Goal: Information Seeking & Learning: Learn about a topic

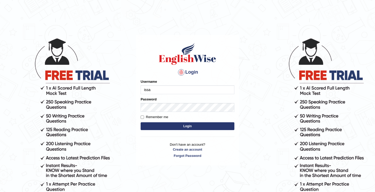
type input "issak"
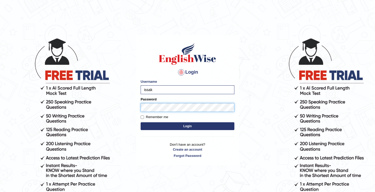
click at [141, 123] on button "Login" at bounding box center [188, 127] width 94 height 8
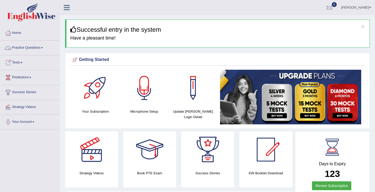
click at [35, 48] on link "Practice Questions" at bounding box center [29, 47] width 59 height 13
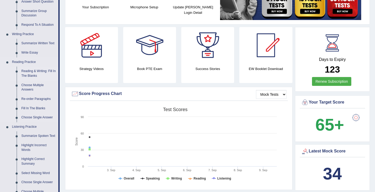
scroll to position [108, 0]
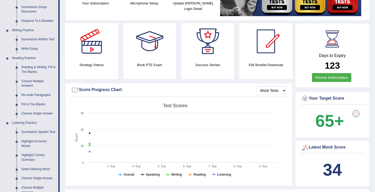
click at [34, 96] on link "Re-order Paragraphs" at bounding box center [38, 95] width 39 height 9
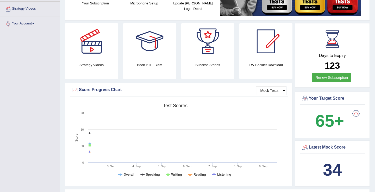
scroll to position [108, 0]
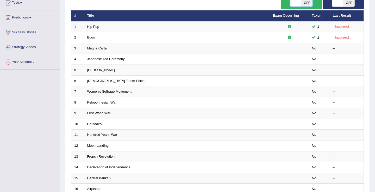
scroll to position [59, 0]
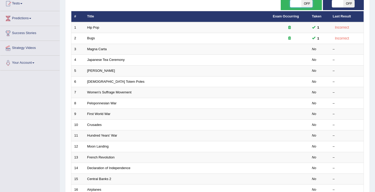
click at [296, 4] on span at bounding box center [295, 3] width 11 height 7
checkbox input "true"
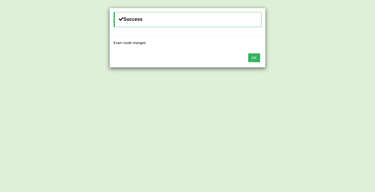
click at [257, 61] on button "OK" at bounding box center [254, 57] width 12 height 9
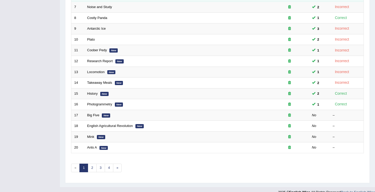
scroll to position [152, 0]
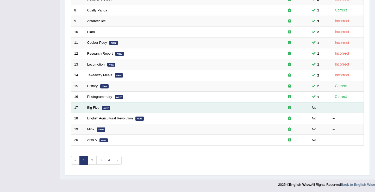
click at [90, 108] on link "Big Five" at bounding box center [93, 108] width 12 height 4
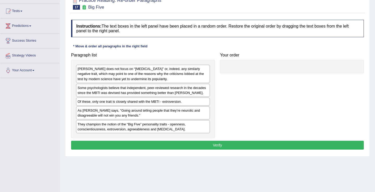
scroll to position [81, 0]
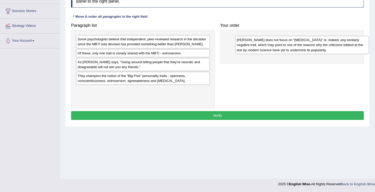
drag, startPoint x: 104, startPoint y: 48, endPoint x: 263, endPoint y: 49, distance: 159.3
click at [263, 49] on div "Myers-Briggs does not focus on “neuroticism” or, indeed, any similarly negative…" at bounding box center [302, 45] width 134 height 18
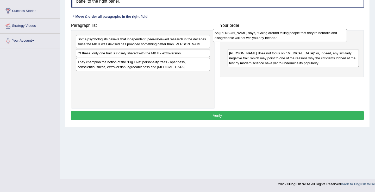
drag, startPoint x: 121, startPoint y: 71, endPoint x: 265, endPoint y: 43, distance: 147.4
click at [265, 42] on div "As Adam Grant says, "Going around telling people that they’re neurotic and disa…" at bounding box center [280, 35] width 134 height 13
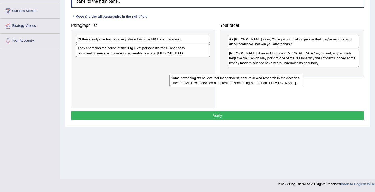
drag, startPoint x: 166, startPoint y: 46, endPoint x: 259, endPoint y: 84, distance: 101.0
click at [259, 84] on div "Some psychologists believe that independent, peer-reviewed research in the deca…" at bounding box center [236, 80] width 134 height 13
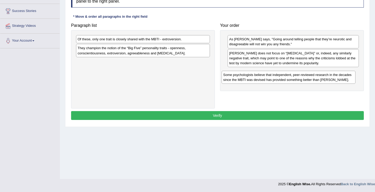
drag, startPoint x: 176, startPoint y: 66, endPoint x: 323, endPoint y: 77, distance: 147.8
click at [323, 77] on div "Some psychologists believe that independent, peer-reviewed research in the deca…" at bounding box center [289, 77] width 134 height 13
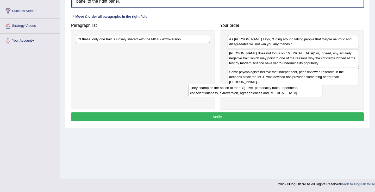
drag, startPoint x: 162, startPoint y: 57, endPoint x: 275, endPoint y: 97, distance: 119.5
click at [275, 97] on div "They champion the notion of the “Big Five” personality traits - openness, consc…" at bounding box center [256, 90] width 134 height 13
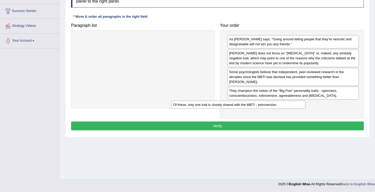
drag, startPoint x: 173, startPoint y: 39, endPoint x: 282, endPoint y: 105, distance: 127.2
click at [282, 105] on div "Of these, only one trait is closely shared with the MBTI - extroversion." at bounding box center [239, 105] width 134 height 8
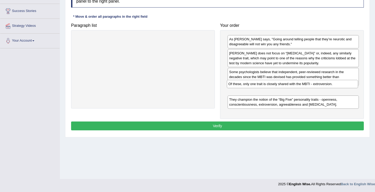
drag, startPoint x: 256, startPoint y: 107, endPoint x: 255, endPoint y: 87, distance: 19.8
click at [255, 87] on div "Of these, only one trait is closely shared with the MBTI - extroversion." at bounding box center [292, 84] width 131 height 8
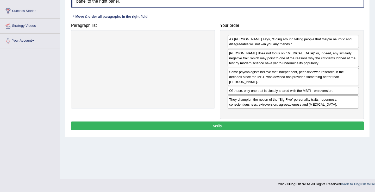
click at [226, 123] on button "Verify" at bounding box center [217, 126] width 293 height 9
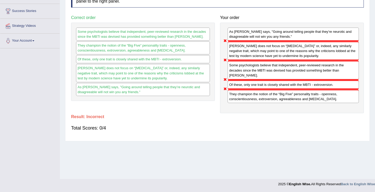
scroll to position [0, 0]
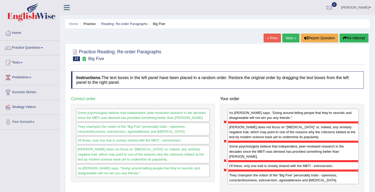
click at [287, 37] on link "Next »" at bounding box center [291, 38] width 17 height 9
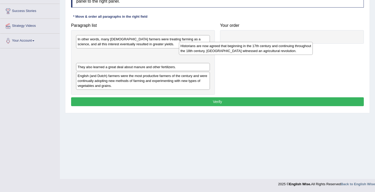
drag, startPoint x: 104, startPoint y: 60, endPoint x: 232, endPoint y: 48, distance: 128.0
click at [227, 48] on div "Historians are now agreed that beginning in the 17th century and continuing thr…" at bounding box center [246, 48] width 134 height 13
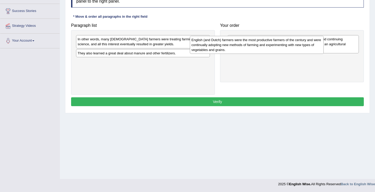
drag, startPoint x: 107, startPoint y: 69, endPoint x: 221, endPoint y: 47, distance: 116.1
click at [221, 47] on div "English (and Dutch) farmers were the most productive farmers of the century and…" at bounding box center [257, 45] width 134 height 18
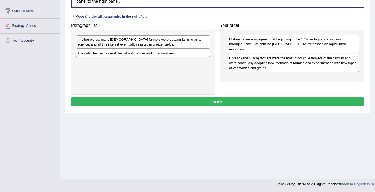
click at [116, 45] on div "In other words, many English farmers were treating farming as a science, and al…" at bounding box center [143, 41] width 134 height 13
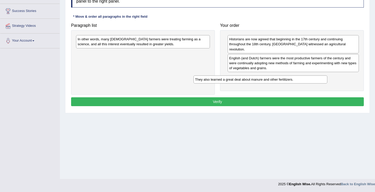
drag, startPoint x: 133, startPoint y: 54, endPoint x: 275, endPoint y: 76, distance: 143.9
click at [275, 76] on div "They also learned a great deal about manure and other fertilizers." at bounding box center [261, 80] width 134 height 8
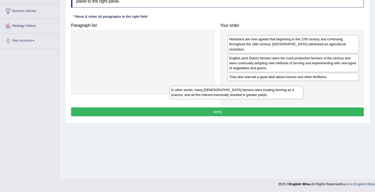
drag, startPoint x: 184, startPoint y: 47, endPoint x: 277, endPoint y: 98, distance: 106.5
click at [277, 98] on div "In other words, many English farmers were treating farming as a science, and al…" at bounding box center [237, 92] width 134 height 13
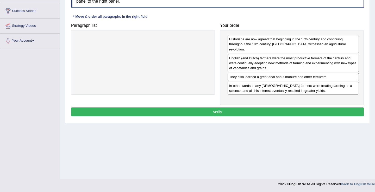
click at [252, 102] on div "Instructions: The text boxes in the left panel have been placed in a random ord…" at bounding box center [218, 53] width 296 height 133
click at [232, 108] on button "Verify" at bounding box center [217, 112] width 293 height 9
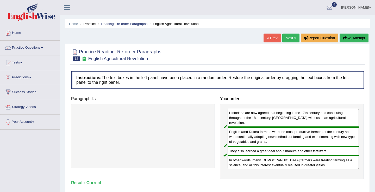
click at [286, 38] on link "Next »" at bounding box center [291, 38] width 17 height 9
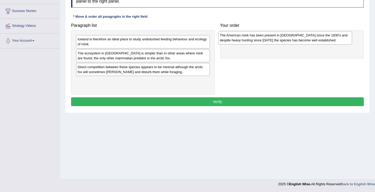
drag, startPoint x: 146, startPoint y: 44, endPoint x: 304, endPoint y: 40, distance: 157.3
click at [304, 40] on div "The American mink has been present in [GEOGRAPHIC_DATA] since the 1930's and de…" at bounding box center [286, 37] width 134 height 13
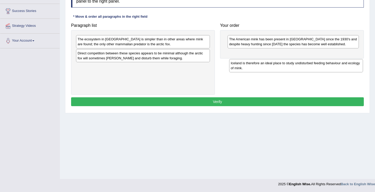
drag, startPoint x: 125, startPoint y: 45, endPoint x: 277, endPoint y: 68, distance: 154.0
click at [277, 68] on div "Iceland is therefore an ideal place to study undisturbed feeding behaviour and …" at bounding box center [296, 65] width 134 height 13
drag, startPoint x: 155, startPoint y: 70, endPoint x: 310, endPoint y: 57, distance: 155.9
click at [310, 58] on div "Iceland is therefore an ideal place to study undisturbed feeding behaviour and …" at bounding box center [277, 64] width 134 height 13
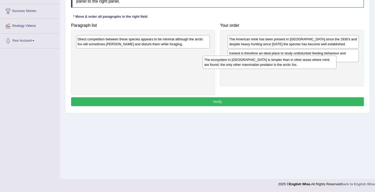
drag, startPoint x: 145, startPoint y: 45, endPoint x: 272, endPoint y: 65, distance: 128.4
click at [272, 65] on div "The ecosystem in Iceland is simpler than in other areas where mink are found; t…" at bounding box center [270, 62] width 134 height 13
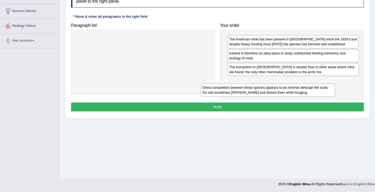
drag, startPoint x: 122, startPoint y: 46, endPoint x: 248, endPoint y: 96, distance: 136.0
click at [248, 96] on div "Direct competition between these species appears to be minimal although the arc…" at bounding box center [268, 90] width 134 height 13
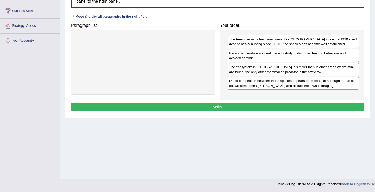
click at [216, 111] on button "Verify" at bounding box center [217, 107] width 293 height 9
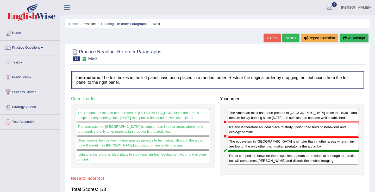
click at [286, 36] on link "Next »" at bounding box center [291, 38] width 17 height 9
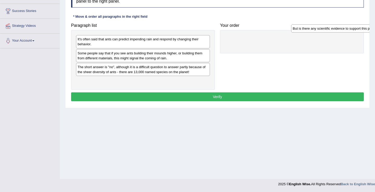
drag, startPoint x: 105, startPoint y: 54, endPoint x: 318, endPoint y: 37, distance: 213.2
click at [319, 33] on div "But is there any scientific evidence to support this piece of folk wisdom?" at bounding box center [359, 29] width 134 height 8
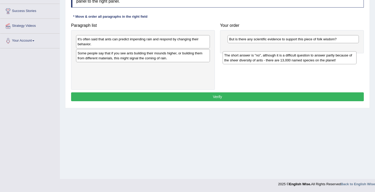
drag, startPoint x: 112, startPoint y: 75, endPoint x: 259, endPoint y: 63, distance: 147.5
click at [259, 63] on div "The short answer is "no", although it is a difficult question to answer partly …" at bounding box center [290, 57] width 134 height 13
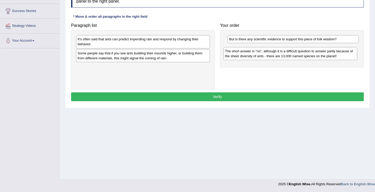
drag, startPoint x: 165, startPoint y: 69, endPoint x: 314, endPoint y: 52, distance: 149.5
click at [314, 52] on div "The short answer is "no", although it is a difficult question to answer partly …" at bounding box center [291, 53] width 134 height 13
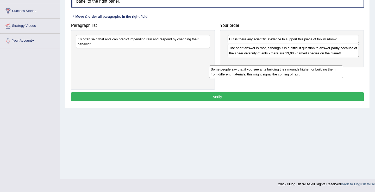
drag, startPoint x: 124, startPoint y: 58, endPoint x: 261, endPoint y: 71, distance: 138.1
click at [261, 71] on div "Some people say that if you see ants building their mounds higher, or building …" at bounding box center [276, 71] width 134 height 13
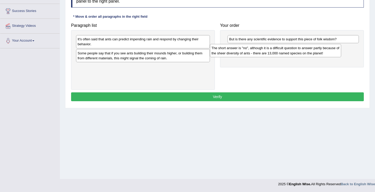
drag, startPoint x: 303, startPoint y: 56, endPoint x: 278, endPoint y: 56, distance: 25.0
click at [289, 56] on div "The short answer is "no", although it is a difficult question to answer partly …" at bounding box center [275, 50] width 131 height 13
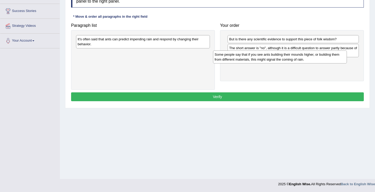
drag, startPoint x: 189, startPoint y: 54, endPoint x: 335, endPoint y: 52, distance: 146.6
click at [335, 52] on div "Some people say that if you see ants building their mounds higher, or building …" at bounding box center [280, 57] width 134 height 13
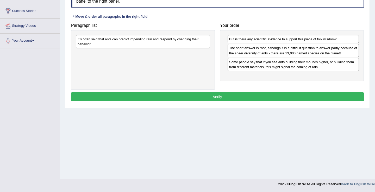
click at [335, 52] on div "The short answer is "no", although it is a difficult question to answer partly …" at bounding box center [293, 50] width 131 height 13
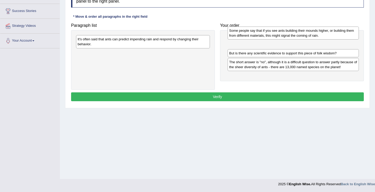
drag, startPoint x: 249, startPoint y: 68, endPoint x: 249, endPoint y: 37, distance: 31.0
click at [249, 37] on div "Some people say that if you see ants building their mounds higher, or building …" at bounding box center [293, 33] width 131 height 13
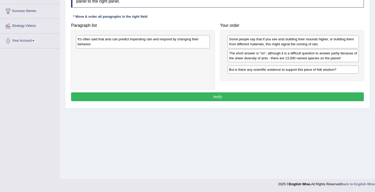
drag, startPoint x: 240, startPoint y: 55, endPoint x: 240, endPoint y: 71, distance: 16.4
click at [240, 71] on div "But is there any scientific evidence to support this piece of folk wisdom?" at bounding box center [293, 70] width 131 height 8
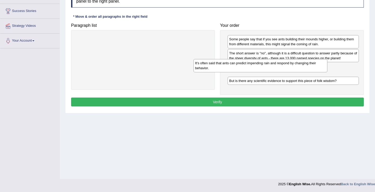
drag, startPoint x: 162, startPoint y: 42, endPoint x: 280, endPoint y: 66, distance: 120.1
click at [280, 66] on div "It's often said that ants can predict impending rain and respond by changing th…" at bounding box center [261, 65] width 134 height 13
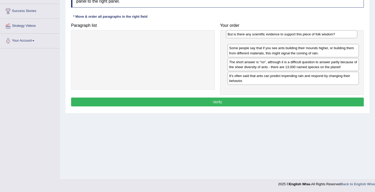
drag, startPoint x: 241, startPoint y: 82, endPoint x: 239, endPoint y: 36, distance: 45.7
click at [239, 36] on div "But is there any scientific evidence to support this piece of folk wisdom?" at bounding box center [291, 34] width 131 height 8
drag, startPoint x: 239, startPoint y: 71, endPoint x: 240, endPoint y: 45, distance: 26.1
click at [240, 45] on div "But is there any scientific evidence to support this piece of folk wisdom? Some…" at bounding box center [292, 62] width 144 height 65
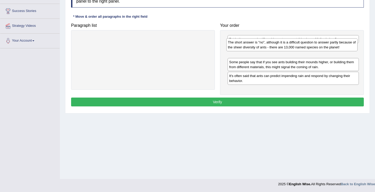
drag, startPoint x: 238, startPoint y: 65, endPoint x: 237, endPoint y: 45, distance: 19.9
click at [237, 45] on div "The short answer is "no", although it is a difficult question to answer partly …" at bounding box center [292, 44] width 131 height 13
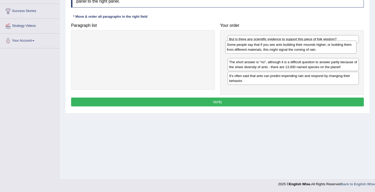
drag, startPoint x: 254, startPoint y: 68, endPoint x: 252, endPoint y: 51, distance: 17.9
click at [252, 51] on div "Some people say that if you see ants building their mounds higher, or building …" at bounding box center [291, 47] width 131 height 13
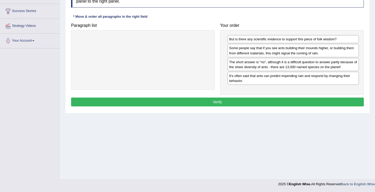
click at [236, 100] on button "Verify" at bounding box center [217, 102] width 293 height 9
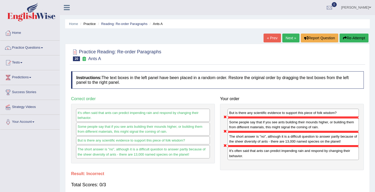
click at [285, 40] on link "Next »" at bounding box center [291, 38] width 17 height 9
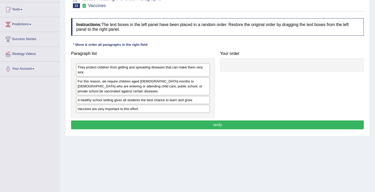
scroll to position [63, 0]
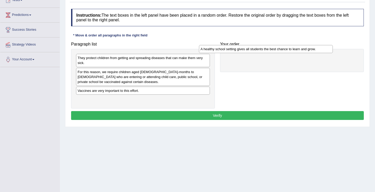
drag, startPoint x: 195, startPoint y: 92, endPoint x: 323, endPoint y: 49, distance: 135.3
click at [323, 49] on div "A healthy school setting gives all students the best chance to learn and grow." at bounding box center [266, 49] width 134 height 8
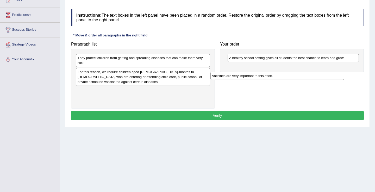
drag, startPoint x: 157, startPoint y: 93, endPoint x: 293, endPoint y: 77, distance: 136.7
click at [293, 77] on div "Vaccines are very important to this effort." at bounding box center [278, 76] width 134 height 8
drag, startPoint x: 162, startPoint y: 93, endPoint x: 314, endPoint y: 76, distance: 153.7
click at [314, 76] on div "Vaccines are very important to this effort." at bounding box center [296, 75] width 134 height 8
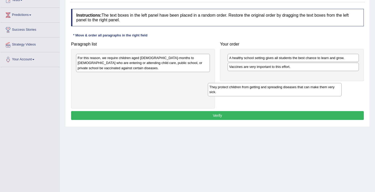
drag, startPoint x: 148, startPoint y: 62, endPoint x: 280, endPoint y: 90, distance: 135.2
click at [280, 90] on div "They protect children from getting and spreading diseases that can make them ve…" at bounding box center [275, 89] width 134 height 13
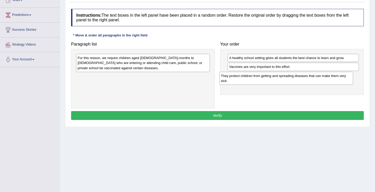
drag, startPoint x: 186, startPoint y: 78, endPoint x: 330, endPoint y: 77, distance: 143.4
click at [330, 77] on div "They protect children from getting and spreading diseases that can make them ve…" at bounding box center [287, 78] width 134 height 13
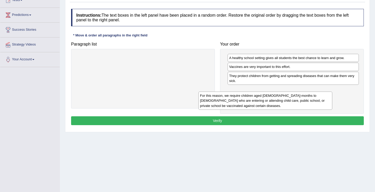
drag, startPoint x: 172, startPoint y: 62, endPoint x: 304, endPoint y: 90, distance: 135.0
click at [304, 92] on div "For this reason, we require children aged [DEMOGRAPHIC_DATA]-months to [DEMOGRA…" at bounding box center [266, 101] width 134 height 18
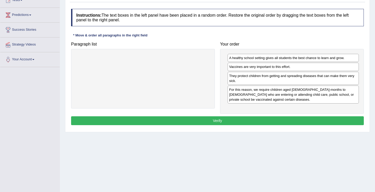
scroll to position [81, 0]
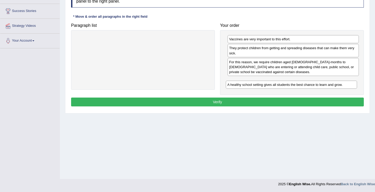
drag, startPoint x: 263, startPoint y: 40, endPoint x: 261, endPoint y: 86, distance: 45.4
click at [261, 86] on div "A healthy school setting gives all students the best chance to learn and grow." at bounding box center [291, 85] width 131 height 8
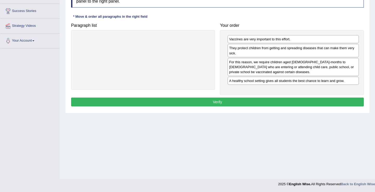
click at [240, 100] on button "Verify" at bounding box center [217, 102] width 293 height 9
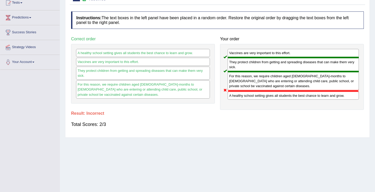
scroll to position [0, 0]
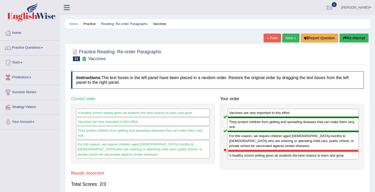
click at [288, 40] on link "Next »" at bounding box center [291, 38] width 17 height 9
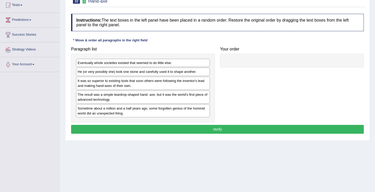
scroll to position [58, 0]
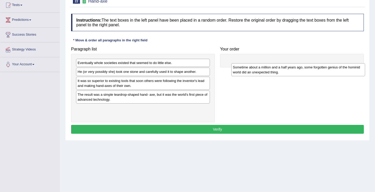
drag, startPoint x: 112, startPoint y: 111, endPoint x: 265, endPoint y: 67, distance: 159.3
click at [266, 69] on div "Sometime about a million and a half years ago, some forgotten genius of the hom…" at bounding box center [299, 69] width 134 height 13
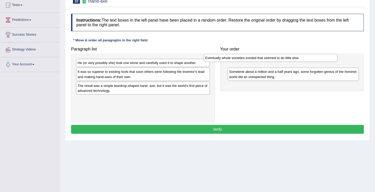
drag, startPoint x: 163, startPoint y: 64, endPoint x: 291, endPoint y: 59, distance: 127.9
click at [291, 59] on div "Eventually whole societies existed that seemed to do little else." at bounding box center [271, 58] width 134 height 8
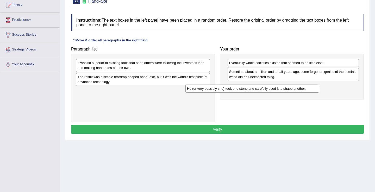
drag, startPoint x: 165, startPoint y: 66, endPoint x: 278, endPoint y: 93, distance: 116.2
click at [278, 93] on div "He (or very possibly she) took one stone and carefully used it to shape another." at bounding box center [253, 89] width 134 height 8
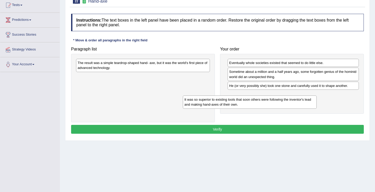
drag, startPoint x: 113, startPoint y: 71, endPoint x: 228, endPoint y: 109, distance: 121.7
click at [228, 109] on div "It was so superior to existing tools that soon others were following the invent…" at bounding box center [250, 102] width 134 height 13
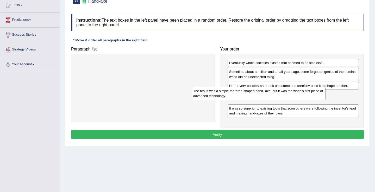
drag, startPoint x: 132, startPoint y: 63, endPoint x: 255, endPoint y: 94, distance: 126.2
click at [255, 94] on div "The result was a simple teardrop-shaped hand- axe, but it was the world's first…" at bounding box center [259, 93] width 134 height 13
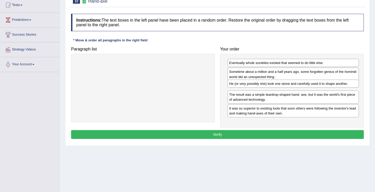
drag, startPoint x: 258, startPoint y: 89, endPoint x: 256, endPoint y: 72, distance: 17.4
click at [256, 80] on div "He (or very possibly she) took one stone and carefully used it to shape another." at bounding box center [293, 84] width 131 height 8
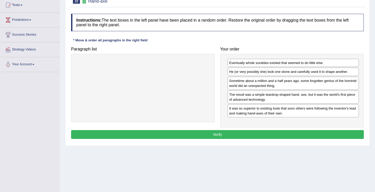
drag, startPoint x: 261, startPoint y: 103, endPoint x: 264, endPoint y: 83, distance: 20.0
click at [264, 91] on div "The result was a simple teardrop-shaped hand- axe, but it was the world's first…" at bounding box center [293, 97] width 131 height 13
drag, startPoint x: 263, startPoint y: 119, endPoint x: 261, endPoint y: 101, distance: 18.3
click at [261, 101] on div "Eventually whole societies existed that seemed to do little else. He (or very p…" at bounding box center [292, 91] width 144 height 74
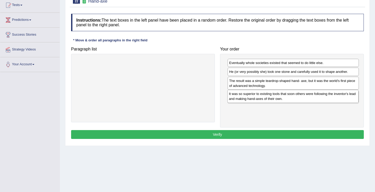
drag, startPoint x: 250, startPoint y: 113, endPoint x: 249, endPoint y: 95, distance: 18.3
click at [249, 95] on div "It was so superior to existing tools that soon others were following the invent…" at bounding box center [293, 96] width 131 height 13
click at [252, 136] on button "Verify" at bounding box center [217, 134] width 293 height 9
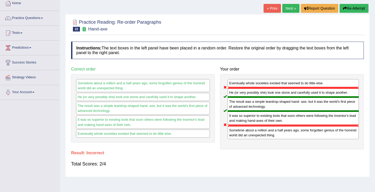
scroll to position [0, 0]
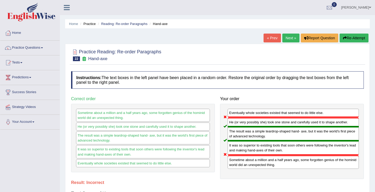
click at [289, 42] on link "Next »" at bounding box center [291, 38] width 17 height 9
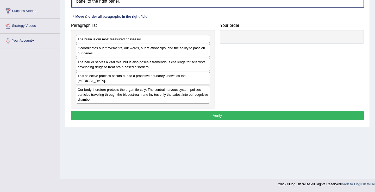
scroll to position [81, 0]
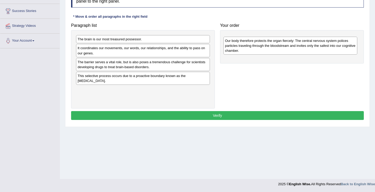
drag, startPoint x: 136, startPoint y: 96, endPoint x: 284, endPoint y: 47, distance: 155.5
click at [284, 47] on div "Our body therefore protects the organ fiercely: The central nervous system poli…" at bounding box center [291, 46] width 134 height 18
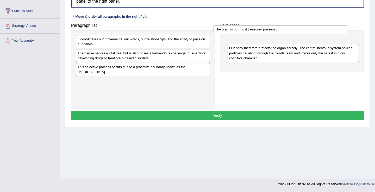
drag, startPoint x: 110, startPoint y: 43, endPoint x: 254, endPoint y: 36, distance: 144.3
click at [254, 33] on div "The brain is our most treasured possessor." at bounding box center [281, 29] width 134 height 8
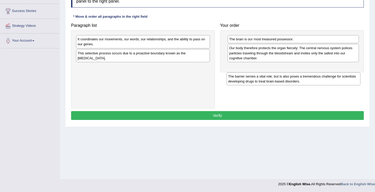
drag, startPoint x: 120, startPoint y: 60, endPoint x: 271, endPoint y: 83, distance: 152.4
click at [271, 83] on div "The barrier serves a vital role, but is also poses a tremendous challenge for s…" at bounding box center [294, 78] width 134 height 13
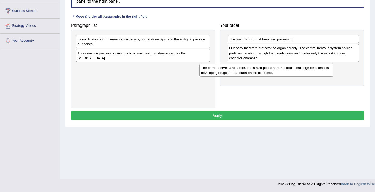
drag, startPoint x: 141, startPoint y: 73, endPoint x: 264, endPoint y: 74, distance: 123.6
click at [264, 74] on div "The barrier serves a vital role, but is also poses a tremendous challenge for s…" at bounding box center [267, 70] width 134 height 13
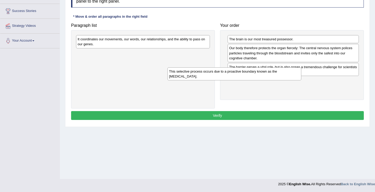
drag, startPoint x: 139, startPoint y: 56, endPoint x: 238, endPoint y: 75, distance: 100.2
click at [236, 75] on div "This selective process occurs due to a proactive boundary known as the blood-br…" at bounding box center [235, 74] width 134 height 13
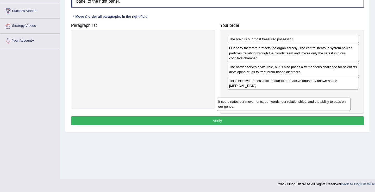
drag, startPoint x: 144, startPoint y: 39, endPoint x: 285, endPoint y: 102, distance: 154.4
click at [285, 102] on div "It coordinates our movements, our words, our relationships, and the ability to …" at bounding box center [284, 104] width 134 height 13
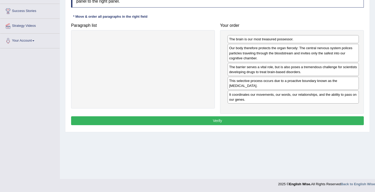
drag, startPoint x: 246, startPoint y: 83, endPoint x: 247, endPoint y: 47, distance: 36.0
click at [247, 77] on div "This selective process occurs due to a proactive boundary known as the blood-br…" at bounding box center [293, 83] width 131 height 13
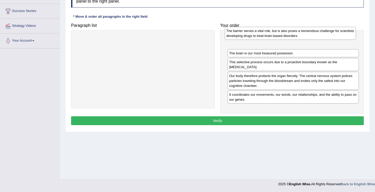
drag, startPoint x: 272, startPoint y: 88, endPoint x: 269, endPoint y: 39, distance: 49.4
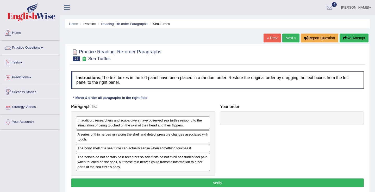
scroll to position [81, 0]
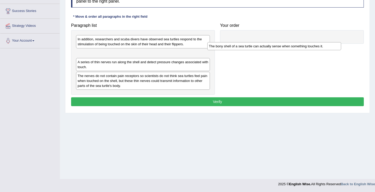
drag, startPoint x: 124, startPoint y: 69, endPoint x: 255, endPoint y: 48, distance: 133.1
click at [255, 48] on div "The bony shell of a sea turtle can actually sense when something touches it." at bounding box center [275, 46] width 134 height 8
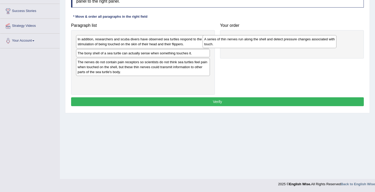
drag, startPoint x: 131, startPoint y: 66, endPoint x: 271, endPoint y: 43, distance: 141.7
click at [271, 43] on div "A series of thin nerves run along the shell and detect pressure changes associa…" at bounding box center [270, 41] width 134 height 13
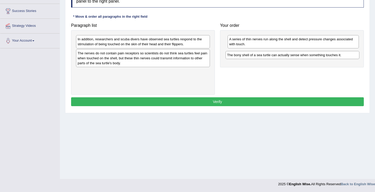
drag, startPoint x: 115, startPoint y: 57, endPoint x: 266, endPoint y: 58, distance: 150.7
click at [266, 58] on div "The bony shell of a sea turtle can actually sense when something touches it." at bounding box center [293, 55] width 134 height 8
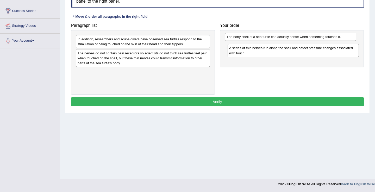
drag, startPoint x: 254, startPoint y: 56, endPoint x: 252, endPoint y: 40, distance: 16.6
click at [252, 40] on div "The bony shell of a sea turtle can actually sense when something touches it." at bounding box center [290, 37] width 131 height 8
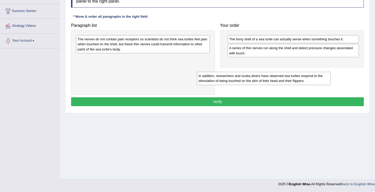
drag, startPoint x: 105, startPoint y: 47, endPoint x: 234, endPoint y: 78, distance: 133.2
click at [234, 78] on div "In addition, researchers and scuba divers have observed sea turtles respond to …" at bounding box center [264, 78] width 134 height 13
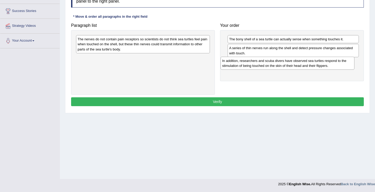
drag, startPoint x: 130, startPoint y: 65, endPoint x: 274, endPoint y: 68, distance: 144.7
click at [274, 68] on div "In addition, researchers and scuba divers have observed sea turtles respond to …" at bounding box center [288, 63] width 134 height 13
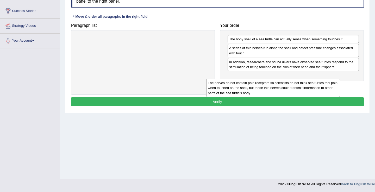
drag, startPoint x: 176, startPoint y: 47, endPoint x: 313, endPoint y: 83, distance: 141.0
click at [313, 83] on div "The nerves do not contain pain receptors so scientists do not think sea turtles…" at bounding box center [274, 88] width 134 height 18
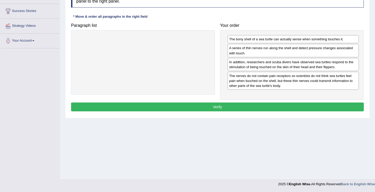
drag, startPoint x: 248, startPoint y: 44, endPoint x: 252, endPoint y: 59, distance: 16.0
click at [252, 59] on div "The bony shell of a sea turtle can actually sense when something touches it. A …" at bounding box center [292, 65] width 144 height 70
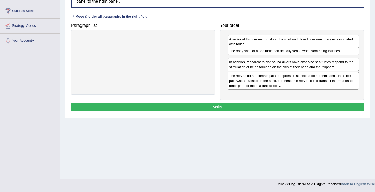
drag, startPoint x: 247, startPoint y: 40, endPoint x: 247, endPoint y: 51, distance: 11.2
click at [247, 51] on div "The bony shell of a sea turtle can actually sense when something touches it." at bounding box center [293, 51] width 131 height 8
click at [243, 107] on button "Verify" at bounding box center [217, 107] width 293 height 9
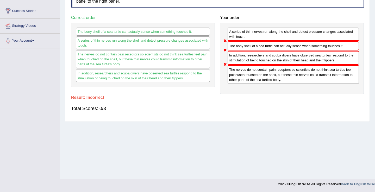
scroll to position [0, 0]
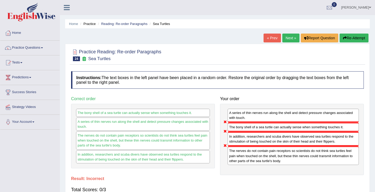
click at [270, 37] on link "« Prev" at bounding box center [272, 38] width 17 height 9
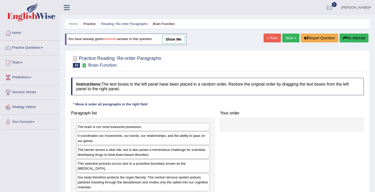
click at [285, 38] on link "Next »" at bounding box center [291, 38] width 17 height 9
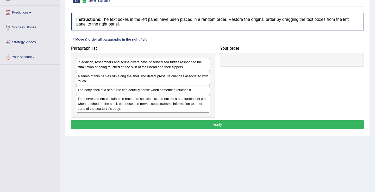
scroll to position [69, 0]
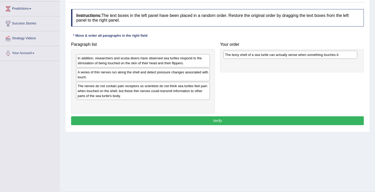
drag, startPoint x: 96, startPoint y: 87, endPoint x: 245, endPoint y: 59, distance: 152.1
click at [245, 59] on div "The bony shell of a sea turtle can actually sense when something touches it." at bounding box center [291, 55] width 134 height 8
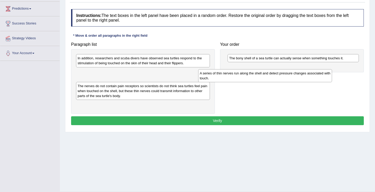
drag, startPoint x: 116, startPoint y: 78, endPoint x: 254, endPoint y: 74, distance: 138.2
click at [254, 74] on div "A series of thin nerves run along the shell and detect pressure changes associa…" at bounding box center [265, 75] width 134 height 13
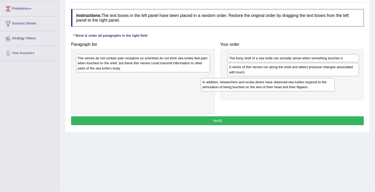
drag, startPoint x: 127, startPoint y: 64, endPoint x: 262, endPoint y: 94, distance: 138.7
click at [262, 91] on div "In addition, researchers and scuba divers have observed sea turtles respond to …" at bounding box center [268, 84] width 134 height 13
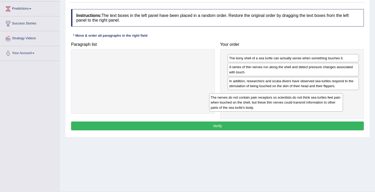
drag, startPoint x: 195, startPoint y: 66, endPoint x: 336, endPoint y: 105, distance: 146.5
click at [335, 105] on div "The nerves do not contain pain receptors so scientists do not think sea turtles…" at bounding box center [276, 103] width 134 height 18
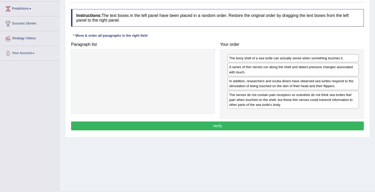
click at [204, 131] on button "Verify" at bounding box center [217, 126] width 293 height 9
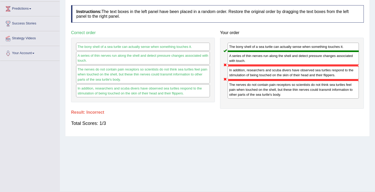
scroll to position [0, 0]
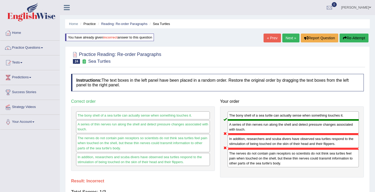
click at [284, 37] on link "Next »" at bounding box center [291, 38] width 17 height 9
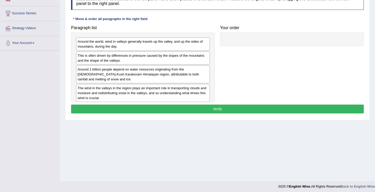
scroll to position [81, 0]
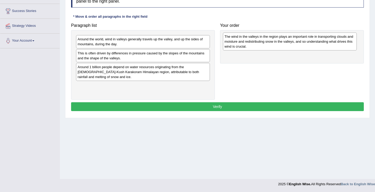
drag, startPoint x: 100, startPoint y: 88, endPoint x: 242, endPoint y: 42, distance: 149.7
click at [242, 42] on div "The wind in the valleys in the region plays an important role in transporting c…" at bounding box center [290, 42] width 134 height 18
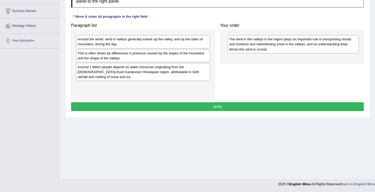
click at [140, 48] on div "Around the world, wind in valleys generally travels up the valley, and up the s…" at bounding box center [143, 41] width 134 height 13
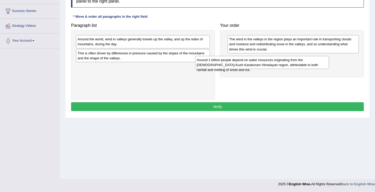
drag, startPoint x: 168, startPoint y: 72, endPoint x: 293, endPoint y: 68, distance: 124.5
click at [293, 68] on div "Around 1 billion people depend on water resources originating from the [DEMOGRA…" at bounding box center [262, 62] width 134 height 13
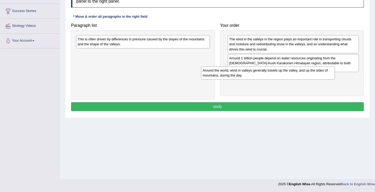
drag, startPoint x: 154, startPoint y: 41, endPoint x: 279, endPoint y: 72, distance: 129.0
click at [279, 72] on div "Around the world, wind in valleys generally travels up the valley, and up the s…" at bounding box center [268, 72] width 134 height 13
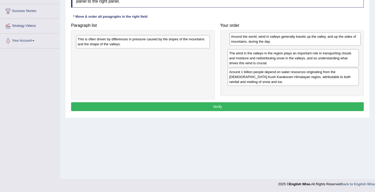
drag, startPoint x: 246, startPoint y: 79, endPoint x: 247, endPoint y: 39, distance: 40.5
click at [247, 39] on div "Around the world, wind in valleys generally travels up the valley, and up the s…" at bounding box center [295, 39] width 131 height 13
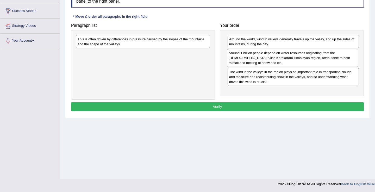
drag, startPoint x: 260, startPoint y: 80, endPoint x: 260, endPoint y: 61, distance: 19.1
click at [260, 61] on div "Around 1 billion people depend on water resources originating from the [DEMOGRA…" at bounding box center [292, 58] width 131 height 18
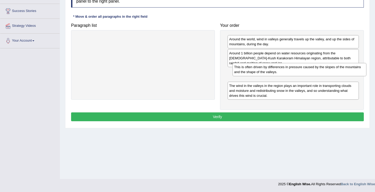
drag, startPoint x: 159, startPoint y: 44, endPoint x: 316, endPoint y: 74, distance: 159.6
click at [316, 73] on div "This is often driven by differences in pressure caused by the slopes of the mou…" at bounding box center [300, 69] width 134 height 13
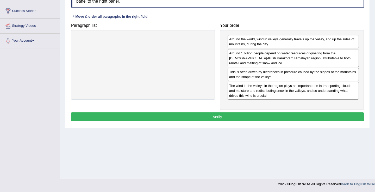
click at [215, 119] on button "Verify" at bounding box center [217, 117] width 293 height 9
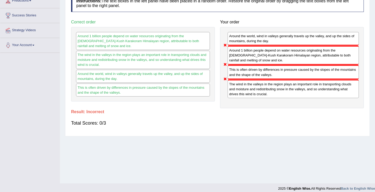
scroll to position [0, 0]
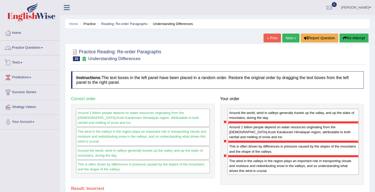
click at [35, 51] on link "Practice Questions" at bounding box center [29, 47] width 59 height 13
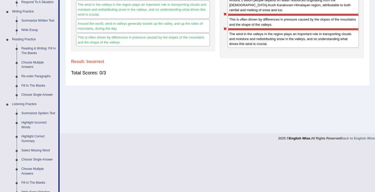
scroll to position [130, 0]
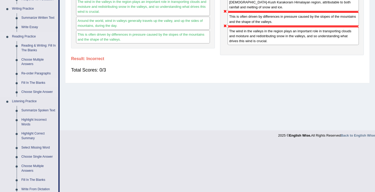
click at [36, 83] on link "Fill In The Blanks" at bounding box center [38, 82] width 39 height 9
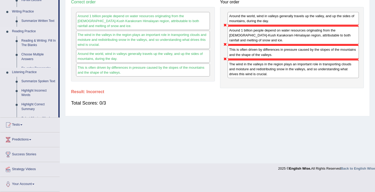
scroll to position [81, 0]
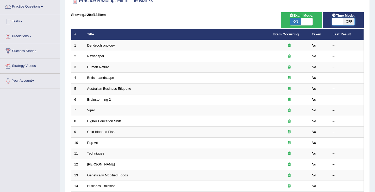
click at [342, 20] on span at bounding box center [337, 21] width 11 height 7
checkbox input "true"
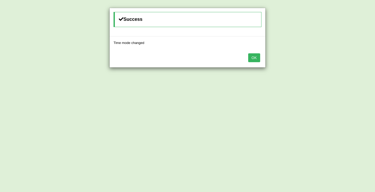
click at [252, 59] on button "OK" at bounding box center [254, 57] width 12 height 9
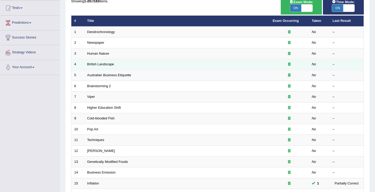
scroll to position [67, 0]
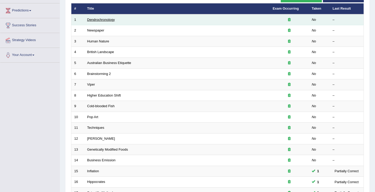
click at [98, 20] on link "Dendrochronology" at bounding box center [101, 20] width 28 height 4
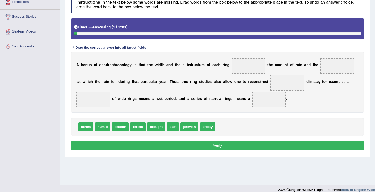
scroll to position [81, 0]
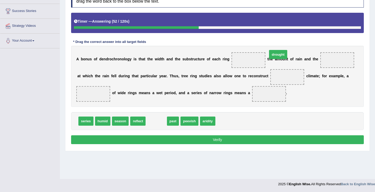
drag, startPoint x: 158, startPoint y: 121, endPoint x: 285, endPoint y: 57, distance: 142.3
click at [285, 57] on span "drought" at bounding box center [278, 54] width 18 height 9
drag, startPoint x: 150, startPoint y: 122, endPoint x: 240, endPoint y: 62, distance: 108.6
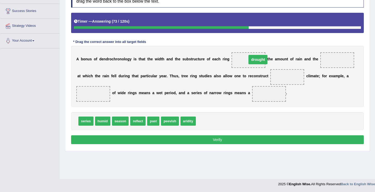
drag, startPoint x: 241, startPoint y: 62, endPoint x: 249, endPoint y: 61, distance: 7.6
drag, startPoint x: 251, startPoint y: 60, endPoint x: 329, endPoint y: 60, distance: 78.2
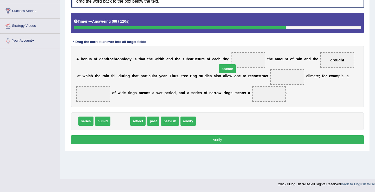
drag, startPoint x: 125, startPoint y: 123, endPoint x: 236, endPoint y: 69, distance: 124.0
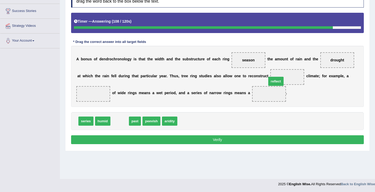
drag, startPoint x: 120, startPoint y: 122, endPoint x: 287, endPoint y: 79, distance: 171.6
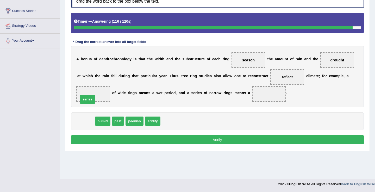
drag, startPoint x: 85, startPoint y: 122, endPoint x: 87, endPoint y: 97, distance: 24.8
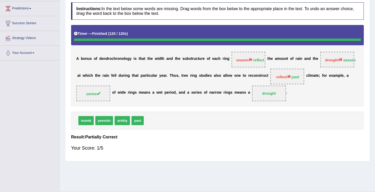
scroll to position [0, 0]
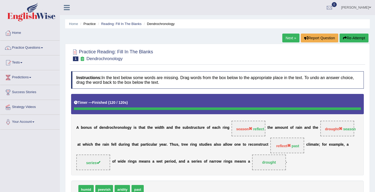
click at [291, 40] on link "Next »" at bounding box center [291, 38] width 17 height 9
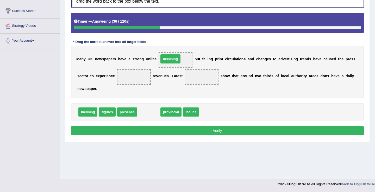
drag, startPoint x: 151, startPoint y: 113, endPoint x: 173, endPoint y: 60, distance: 57.4
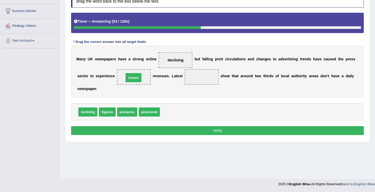
drag, startPoint x: 166, startPoint y: 113, endPoint x: 130, endPoint y: 77, distance: 50.7
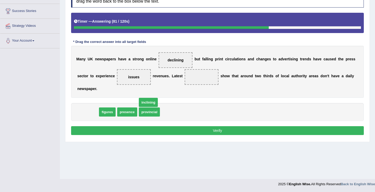
drag, startPoint x: 84, startPoint y: 112, endPoint x: 156, endPoint y: 96, distance: 74.3
click at [156, 98] on span "inclining" at bounding box center [148, 102] width 19 height 9
drag, startPoint x: 86, startPoint y: 112, endPoint x: 211, endPoint y: 84, distance: 128.2
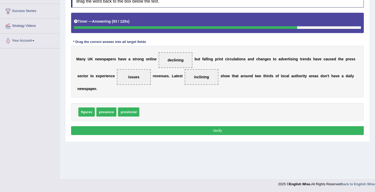
drag, startPoint x: 167, startPoint y: 61, endPoint x: 99, endPoint y: 120, distance: 90.0
click at [99, 120] on div "Instructions: In the text below some words are missing. Drag words from the box…" at bounding box center [218, 63] width 296 height 152
drag, startPoint x: 87, startPoint y: 114, endPoint x: 177, endPoint y: 63, distance: 103.9
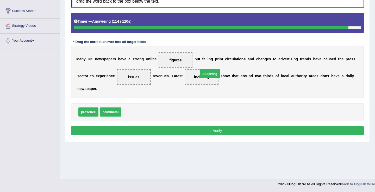
drag, startPoint x: 132, startPoint y: 113, endPoint x: 209, endPoint y: 75, distance: 86.2
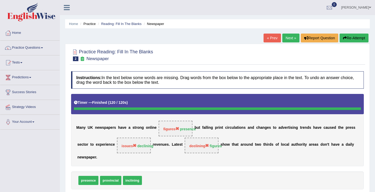
click at [286, 37] on link "Next »" at bounding box center [291, 38] width 17 height 9
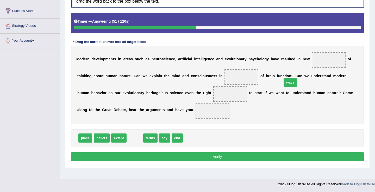
drag, startPoint x: 137, startPoint y: 140, endPoint x: 305, endPoint y: 75, distance: 180.0
click at [298, 78] on span "ways" at bounding box center [291, 82] width 14 height 9
drag, startPoint x: 136, startPoint y: 141, endPoint x: 271, endPoint y: 94, distance: 143.3
click at [271, 94] on span "ways" at bounding box center [265, 92] width 14 height 9
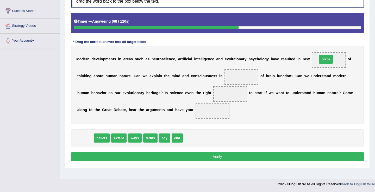
drag, startPoint x: 90, startPoint y: 140, endPoint x: 331, endPoint y: 61, distance: 253.8
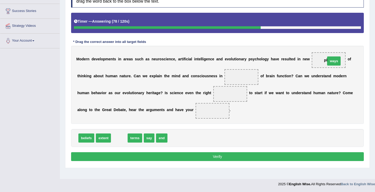
drag, startPoint x: 119, startPoint y: 138, endPoint x: 334, endPoint y: 61, distance: 228.3
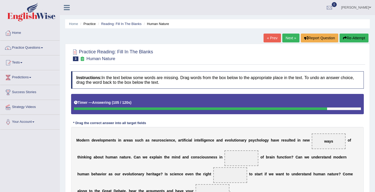
click at [270, 41] on link "« Prev" at bounding box center [272, 38] width 17 height 9
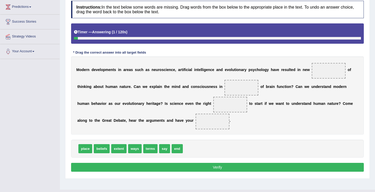
scroll to position [81, 0]
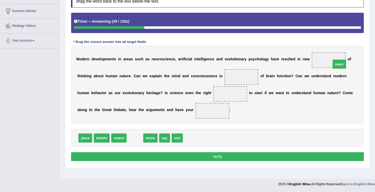
drag, startPoint x: 136, startPoint y: 140, endPoint x: 346, endPoint y: 62, distance: 224.3
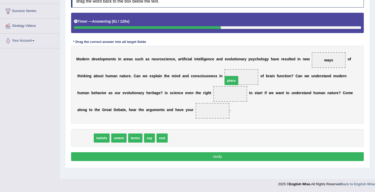
drag, startPoint x: 87, startPoint y: 138, endPoint x: 244, endPoint y: 78, distance: 167.7
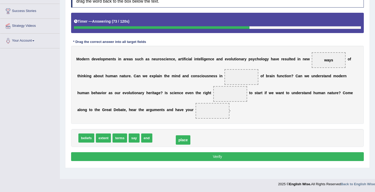
drag, startPoint x: 244, startPoint y: 78, endPoint x: 185, endPoint y: 141, distance: 86.0
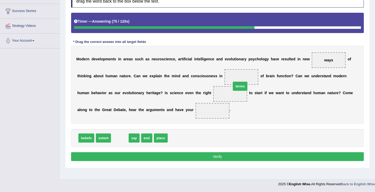
drag, startPoint x: 118, startPoint y: 141, endPoint x: 239, endPoint y: 89, distance: 131.5
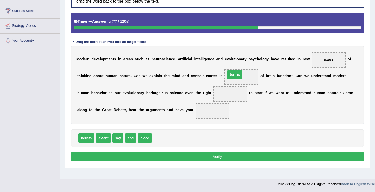
drag, startPoint x: 230, startPoint y: 94, endPoint x: 235, endPoint y: 75, distance: 20.2
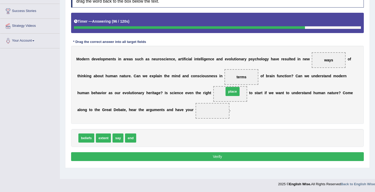
drag, startPoint x: 147, startPoint y: 138, endPoint x: 235, endPoint y: 92, distance: 99.5
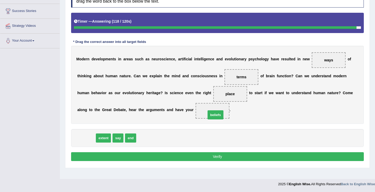
drag, startPoint x: 82, startPoint y: 140, endPoint x: 211, endPoint y: 117, distance: 131.4
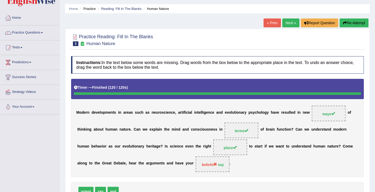
scroll to position [0, 0]
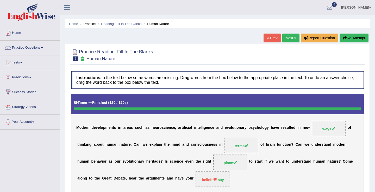
click at [290, 40] on link "Next »" at bounding box center [291, 38] width 17 height 9
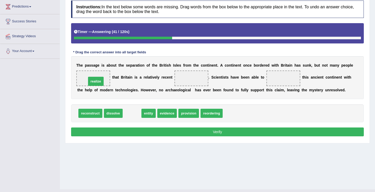
drag, startPoint x: 131, startPoint y: 114, endPoint x: 95, endPoint y: 82, distance: 48.4
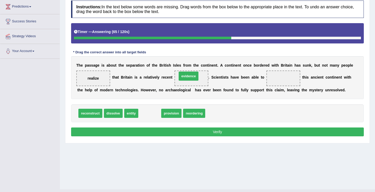
drag, startPoint x: 147, startPoint y: 114, endPoint x: 186, endPoint y: 77, distance: 53.8
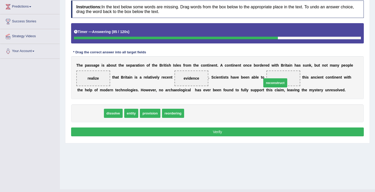
drag, startPoint x: 93, startPoint y: 114, endPoint x: 278, endPoint y: 83, distance: 187.6
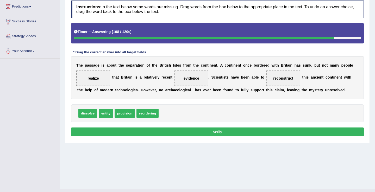
click at [94, 114] on span "dissolve" at bounding box center [87, 113] width 19 height 9
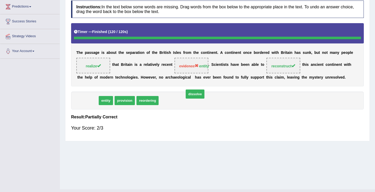
drag, startPoint x: 84, startPoint y: 116, endPoint x: 93, endPoint y: 151, distance: 36.1
click at [93, 151] on div "Home Practice Reading: Fill In The Blanks British Landscape « Prev Next » Repor…" at bounding box center [218, 59] width 316 height 261
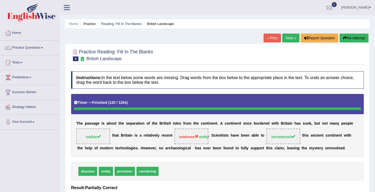
click at [288, 37] on link "Next »" at bounding box center [291, 38] width 17 height 9
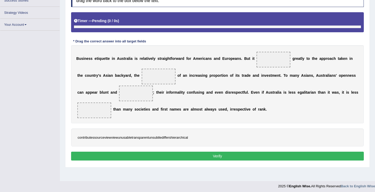
scroll to position [81, 0]
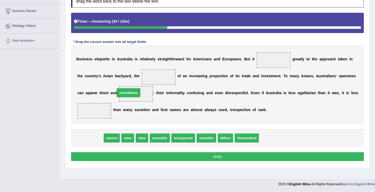
drag, startPoint x: 92, startPoint y: 140, endPoint x: 135, endPoint y: 86, distance: 69.3
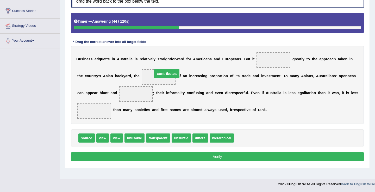
drag, startPoint x: 133, startPoint y: 95, endPoint x: 164, endPoint y: 75, distance: 36.7
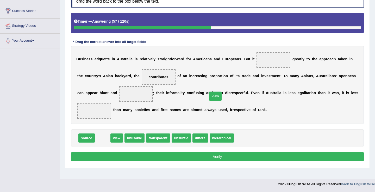
drag, startPoint x: 106, startPoint y: 140, endPoint x: 234, endPoint y: 77, distance: 143.1
click at [222, 92] on span "view" at bounding box center [215, 96] width 13 height 9
drag, startPoint x: 103, startPoint y: 137, endPoint x: 272, endPoint y: 63, distance: 184.7
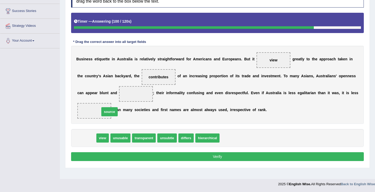
drag, startPoint x: 91, startPoint y: 139, endPoint x: 132, endPoint y: 100, distance: 57.5
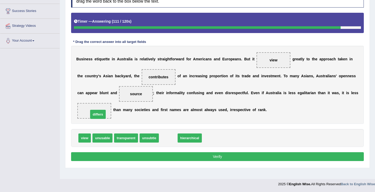
drag, startPoint x: 166, startPoint y: 139, endPoint x: 95, endPoint y: 115, distance: 74.5
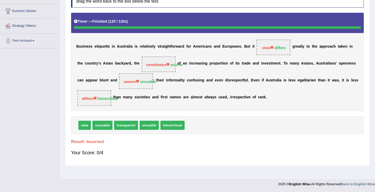
scroll to position [0, 0]
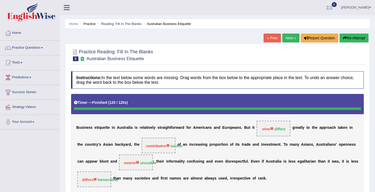
click at [287, 40] on link "Next »" at bounding box center [291, 38] width 17 height 9
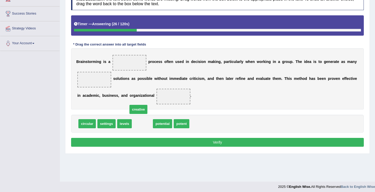
drag, startPoint x: 145, startPoint y: 125, endPoint x: 135, endPoint y: 95, distance: 31.7
click at [135, 105] on span "creative" at bounding box center [139, 109] width 18 height 9
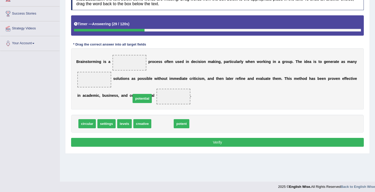
drag, startPoint x: 161, startPoint y: 126, endPoint x: 132, endPoint y: 81, distance: 53.4
click at [133, 94] on span "potential" at bounding box center [142, 98] width 19 height 9
drag, startPoint x: 170, startPoint y: 125, endPoint x: 134, endPoint y: 82, distance: 55.5
click at [134, 85] on span "potential" at bounding box center [128, 89] width 19 height 9
drag, startPoint x: 161, startPoint y: 126, endPoint x: 126, endPoint y: 64, distance: 70.5
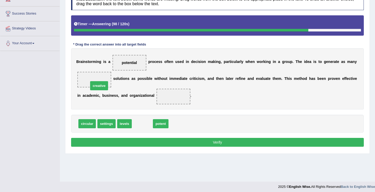
drag, startPoint x: 146, startPoint y: 125, endPoint x: 102, endPoint y: 87, distance: 57.6
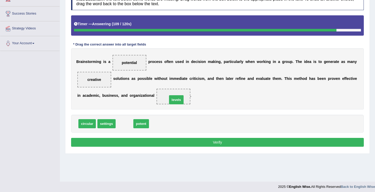
drag, startPoint x: 122, startPoint y: 122, endPoint x: 174, endPoint y: 98, distance: 57.3
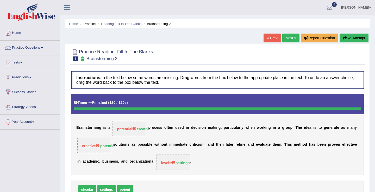
click at [271, 35] on link "« Prev" at bounding box center [272, 38] width 17 height 9
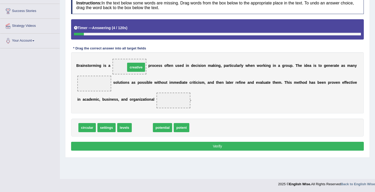
drag, startPoint x: 143, startPoint y: 128, endPoint x: 136, endPoint y: 66, distance: 62.9
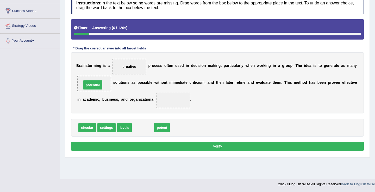
drag, startPoint x: 142, startPoint y: 130, endPoint x: 91, endPoint y: 87, distance: 66.0
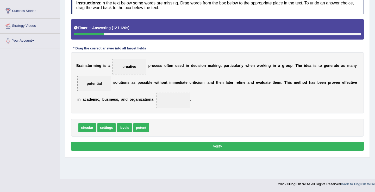
click at [109, 131] on span "settings" at bounding box center [107, 127] width 18 height 9
drag, startPoint x: 107, startPoint y: 129, endPoint x: 169, endPoint y: 103, distance: 67.2
click at [162, 149] on button "Verify" at bounding box center [217, 146] width 293 height 9
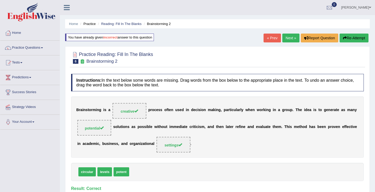
click at [292, 37] on link "Next »" at bounding box center [291, 38] width 17 height 9
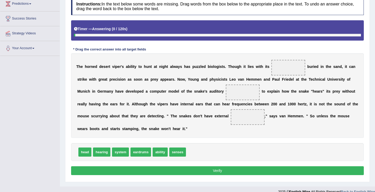
scroll to position [81, 0]
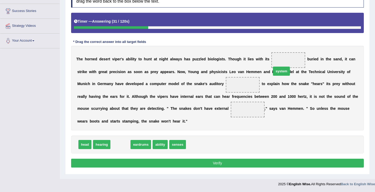
drag, startPoint x: 119, startPoint y: 146, endPoint x: 300, endPoint y: 59, distance: 200.8
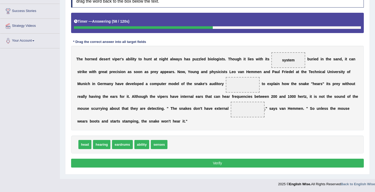
click at [286, 60] on span "system" at bounding box center [288, 60] width 13 height 4
drag, startPoint x: 286, startPoint y: 60, endPoint x: 194, endPoint y: 123, distance: 111.2
click at [194, 123] on span "system" at bounding box center [197, 122] width 18 height 9
drag, startPoint x: 142, startPoint y: 147, endPoint x: 289, endPoint y: 62, distance: 170.0
drag, startPoint x: 155, startPoint y: 146, endPoint x: 235, endPoint y: 89, distance: 98.2
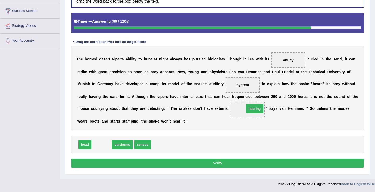
drag, startPoint x: 102, startPoint y: 147, endPoint x: 256, endPoint y: 111, distance: 157.2
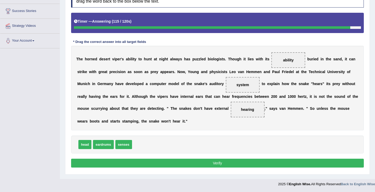
click at [216, 164] on button "Verify" at bounding box center [217, 163] width 293 height 9
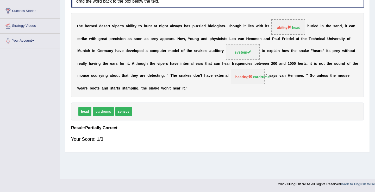
scroll to position [0, 0]
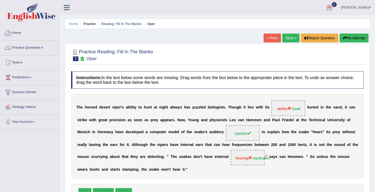
click at [28, 47] on link "Practice Questions" at bounding box center [29, 47] width 59 height 13
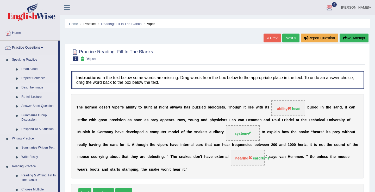
click at [35, 88] on link "Describe Image" at bounding box center [38, 87] width 39 height 9
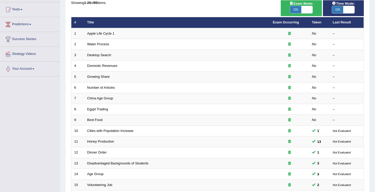
click at [339, 13] on span "ON" at bounding box center [337, 9] width 11 height 7
checkbox input "false"
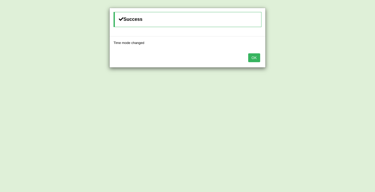
click at [253, 61] on button "OK" at bounding box center [254, 57] width 12 height 9
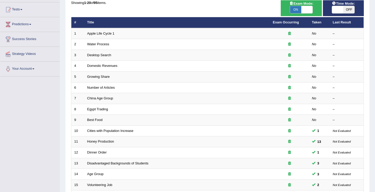
click at [296, 11] on span "ON" at bounding box center [295, 9] width 11 height 7
checkbox input "false"
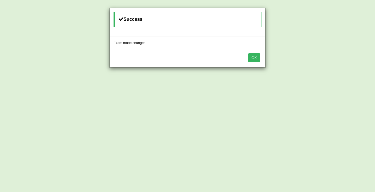
click at [254, 59] on button "OK" at bounding box center [254, 57] width 12 height 9
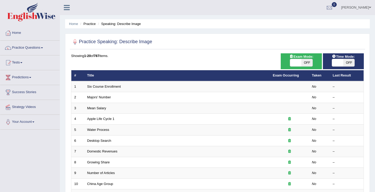
click at [337, 63] on span at bounding box center [337, 62] width 11 height 7
checkbox input "true"
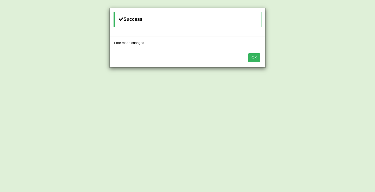
click at [249, 60] on button "OK" at bounding box center [254, 57] width 12 height 9
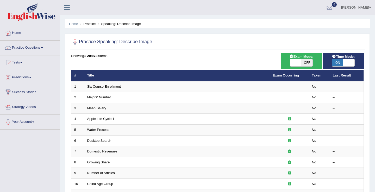
click at [302, 63] on span "OFF" at bounding box center [307, 62] width 11 height 7
checkbox input "true"
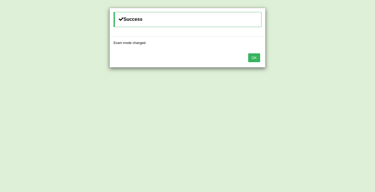
click at [254, 57] on button "OK" at bounding box center [254, 57] width 12 height 9
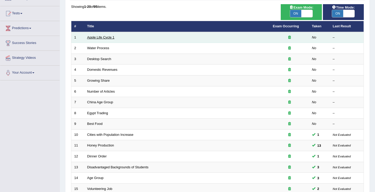
click at [107, 38] on link "Apple Life Cycle 1" at bounding box center [100, 37] width 27 height 4
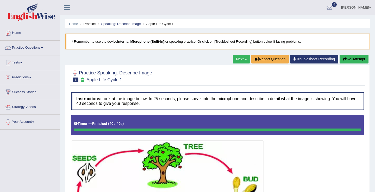
click at [237, 58] on link "Next »" at bounding box center [241, 59] width 17 height 9
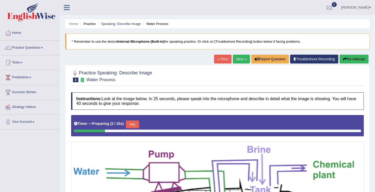
click at [226, 57] on link "« Prev" at bounding box center [222, 59] width 17 height 9
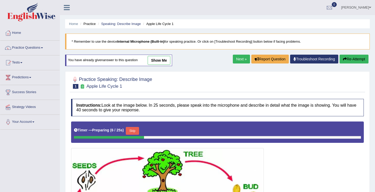
click at [135, 131] on button "Skip" at bounding box center [132, 131] width 13 height 8
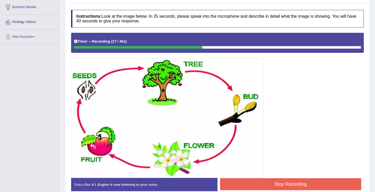
scroll to position [94, 0]
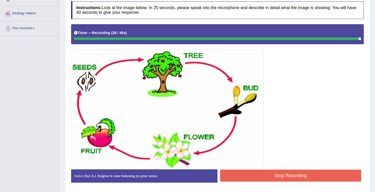
click at [256, 175] on button "Stop Recording" at bounding box center [290, 176] width 141 height 12
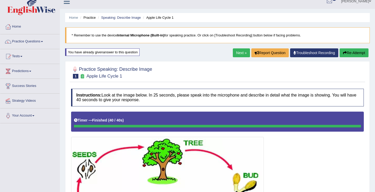
scroll to position [0, 0]
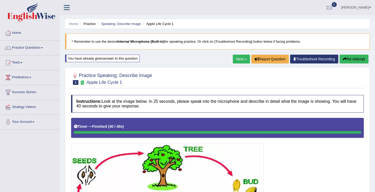
click at [241, 61] on link "Next »" at bounding box center [241, 59] width 17 height 9
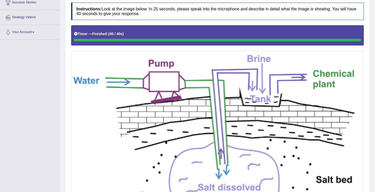
scroll to position [33, 0]
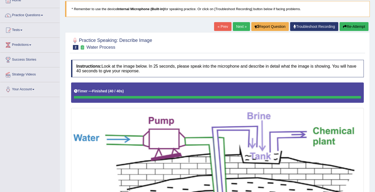
click at [241, 26] on link "Next »" at bounding box center [241, 26] width 17 height 9
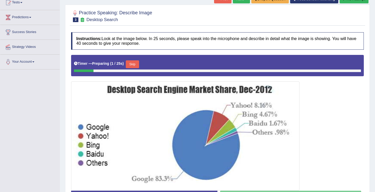
scroll to position [43, 0]
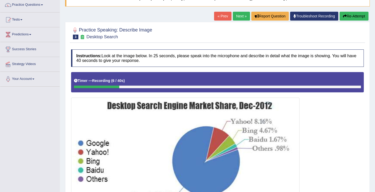
click at [216, 19] on link "« Prev" at bounding box center [222, 16] width 17 height 9
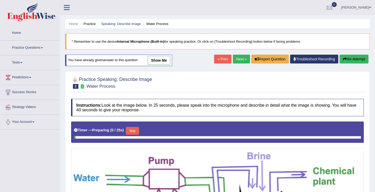
click at [236, 61] on link "Next »" at bounding box center [241, 59] width 17 height 9
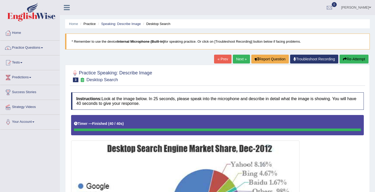
click at [224, 61] on link "« Prev" at bounding box center [222, 59] width 17 height 9
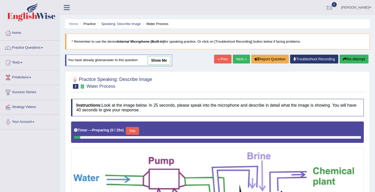
click at [236, 59] on link "Next »" at bounding box center [241, 59] width 17 height 9
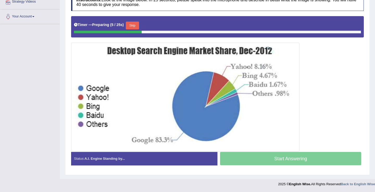
click at [136, 24] on button "Skip" at bounding box center [132, 26] width 13 height 8
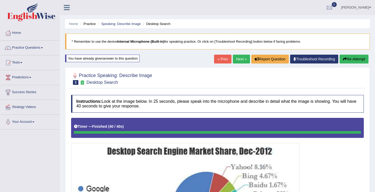
click at [237, 59] on link "Next »" at bounding box center [241, 59] width 17 height 9
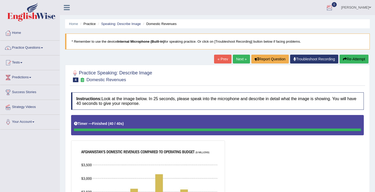
click at [365, 12] on link "[PERSON_NAME]" at bounding box center [357, 7] width 38 height 14
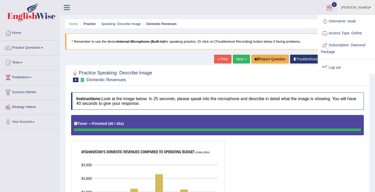
click at [337, 69] on link "Log out" at bounding box center [347, 68] width 56 height 12
